Goal: Navigation & Orientation: Go to known website

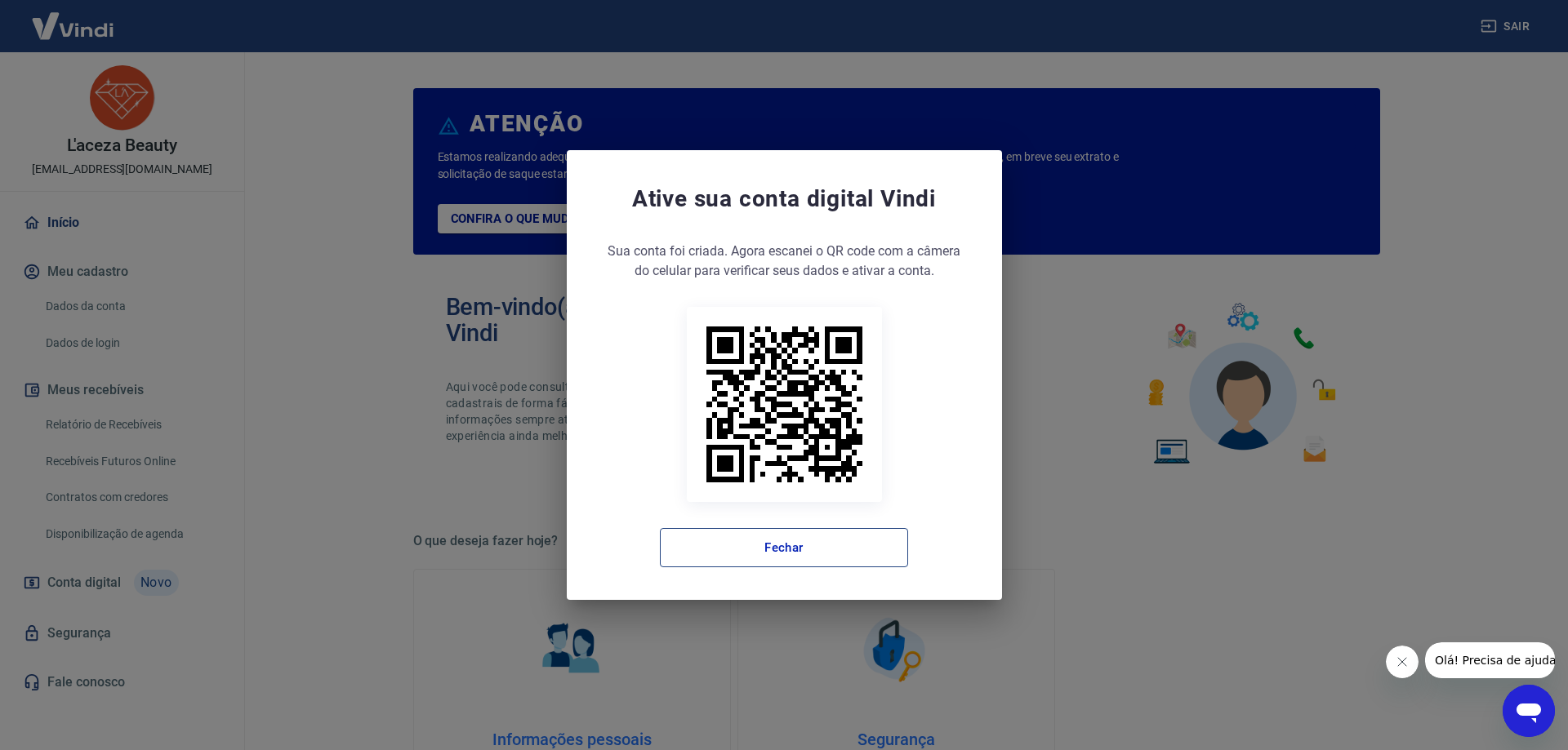
click at [838, 540] on button "Fechar" at bounding box center [784, 547] width 248 height 39
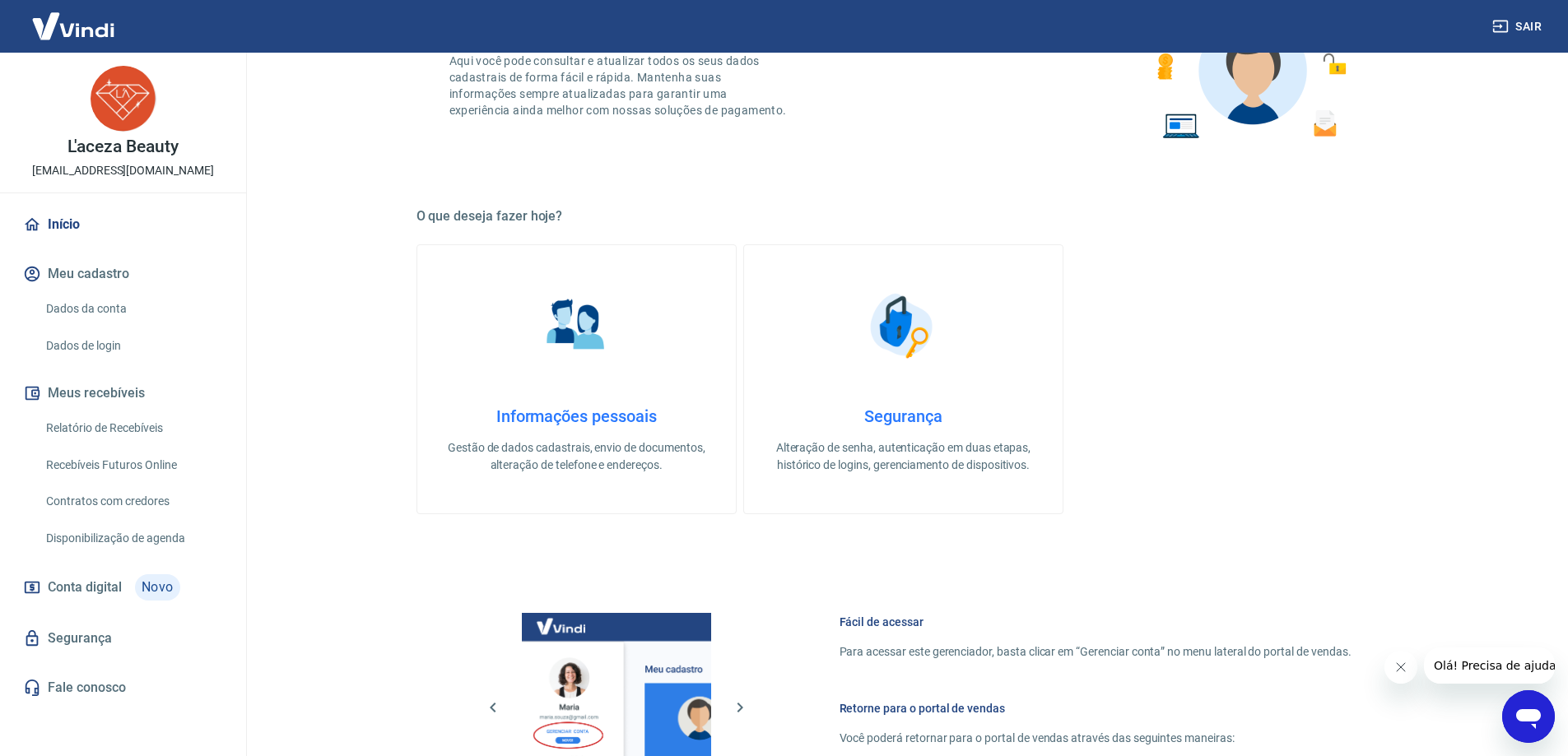
scroll to position [697, 0]
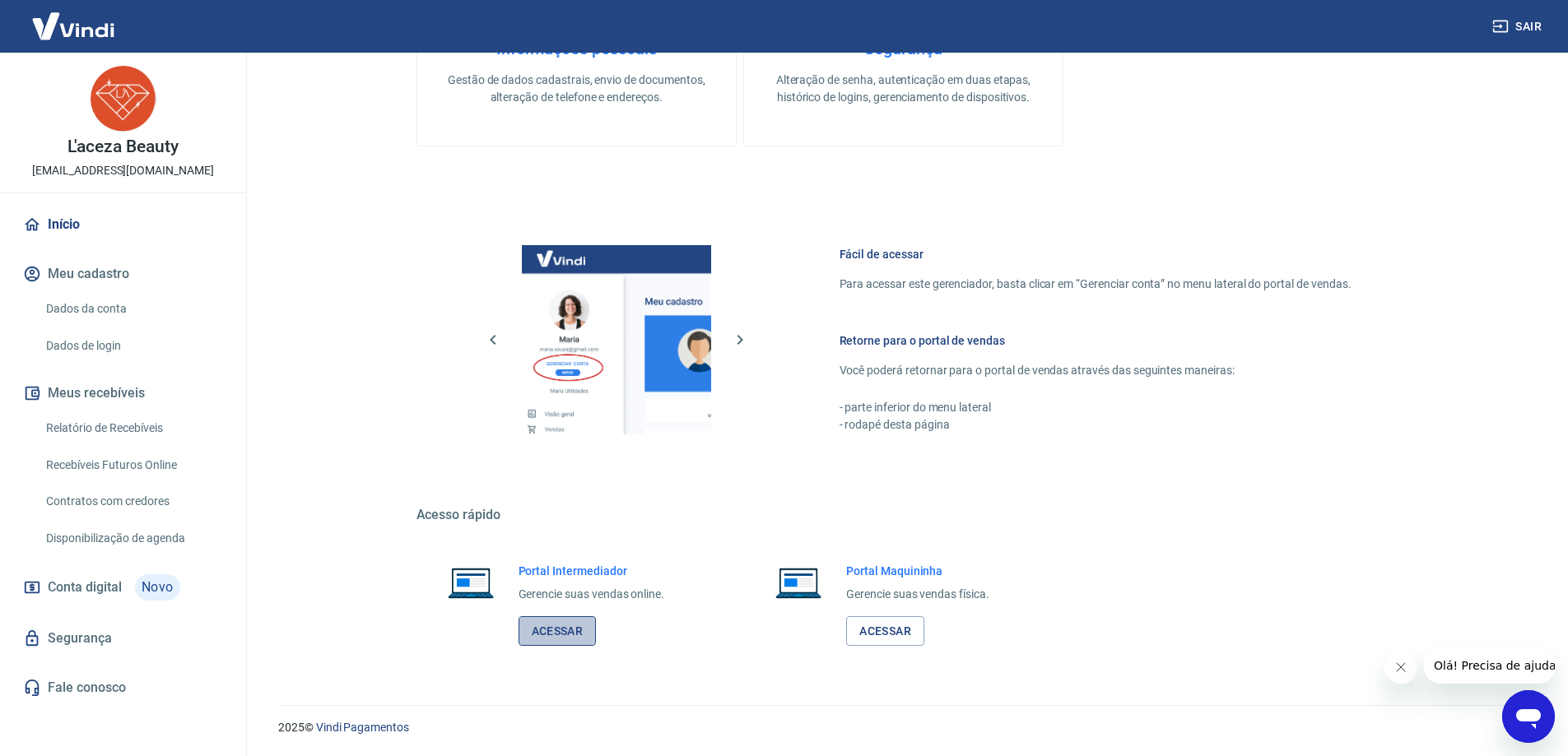
click at [567, 627] on link "Acessar" at bounding box center [557, 631] width 78 height 30
